Goal: Transaction & Acquisition: Book appointment/travel/reservation

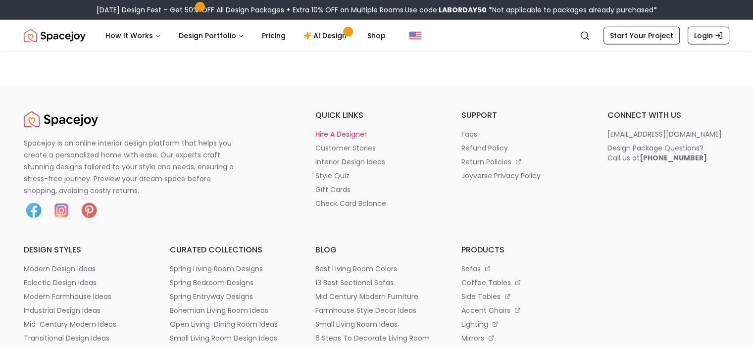
click at [363, 139] on p "hire a designer" at bounding box center [340, 134] width 51 height 10
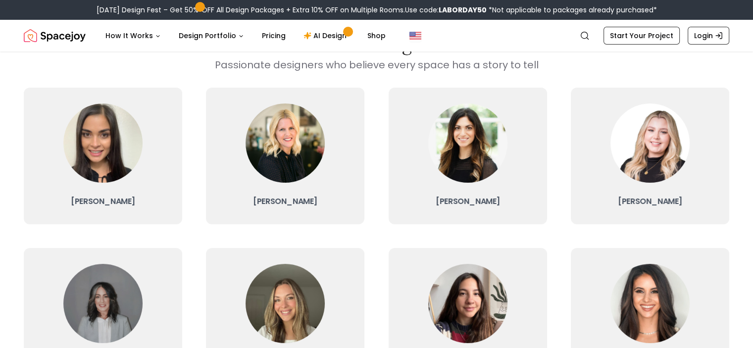
scroll to position [69, 0]
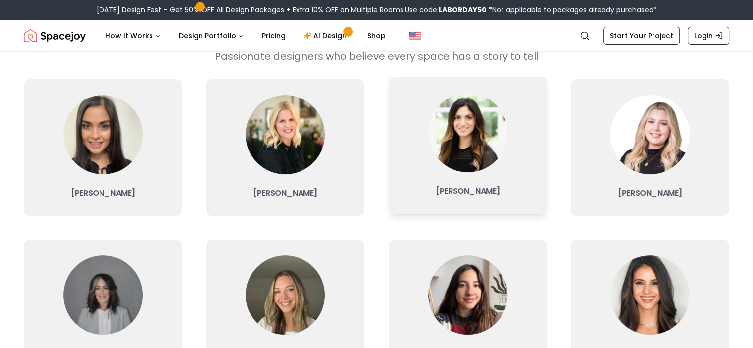
click at [519, 180] on link "[PERSON_NAME]" at bounding box center [468, 145] width 158 height 137
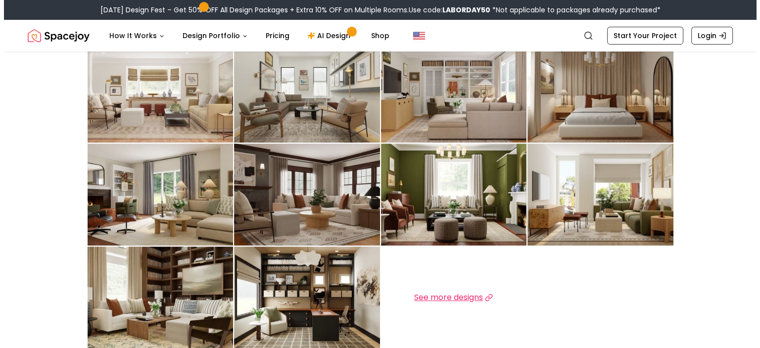
scroll to position [468, 0]
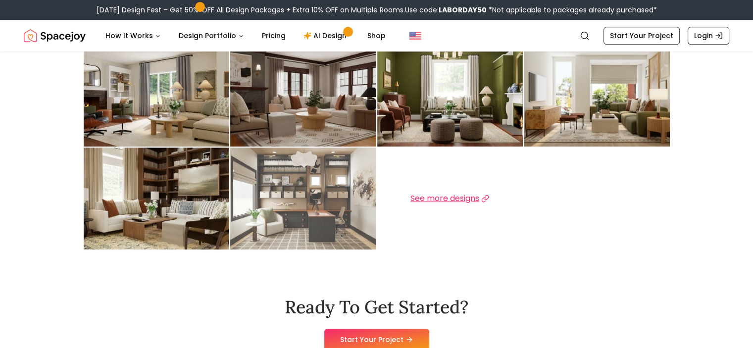
click at [346, 212] on img at bounding box center [303, 199] width 146 height 102
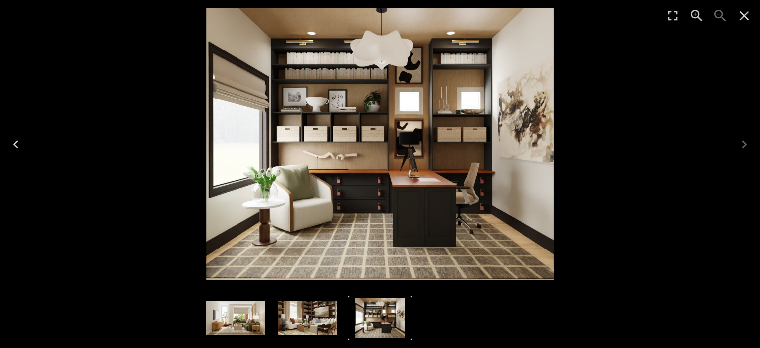
click at [14, 143] on icon "Previous" at bounding box center [15, 144] width 5 height 8
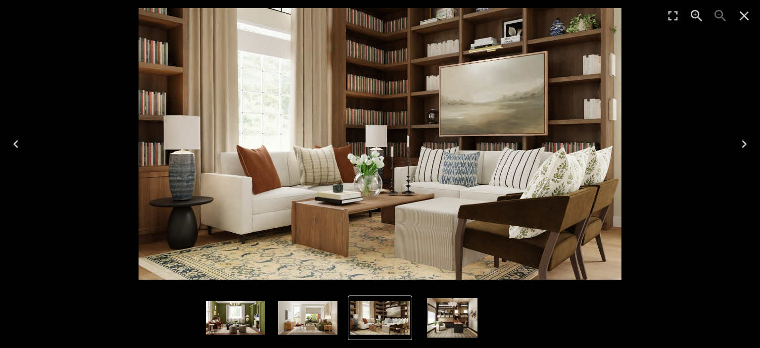
click at [14, 143] on icon "Previous" at bounding box center [15, 144] width 5 height 8
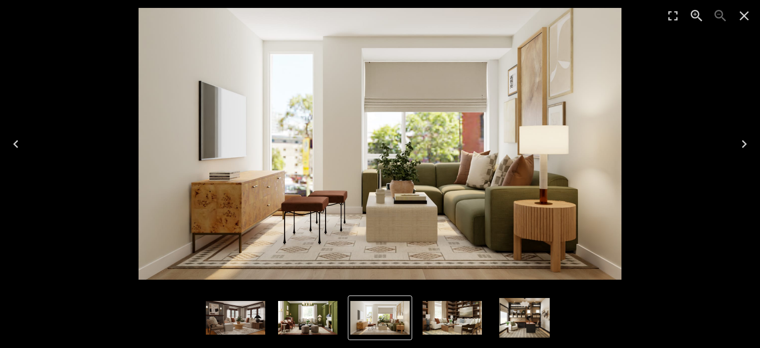
click at [14, 143] on icon "Previous" at bounding box center [15, 144] width 5 height 8
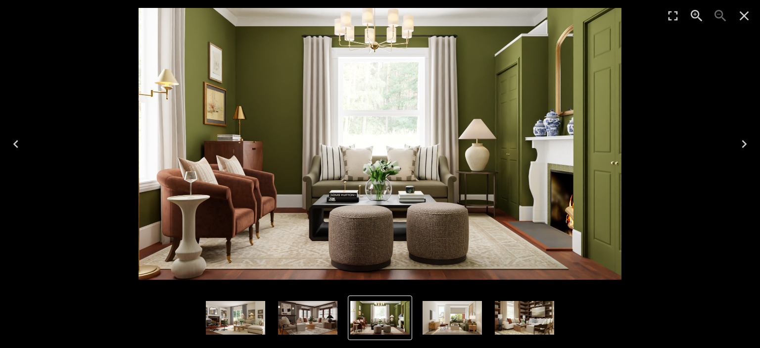
click at [14, 143] on icon "Previous" at bounding box center [15, 144] width 5 height 8
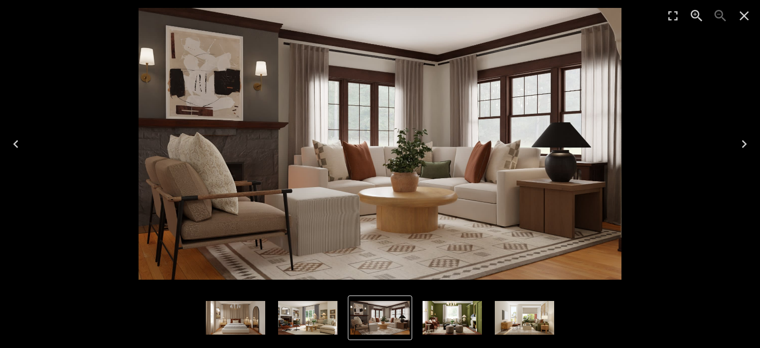
click at [14, 143] on icon "Previous" at bounding box center [15, 144] width 5 height 8
